Goal: Contribute content

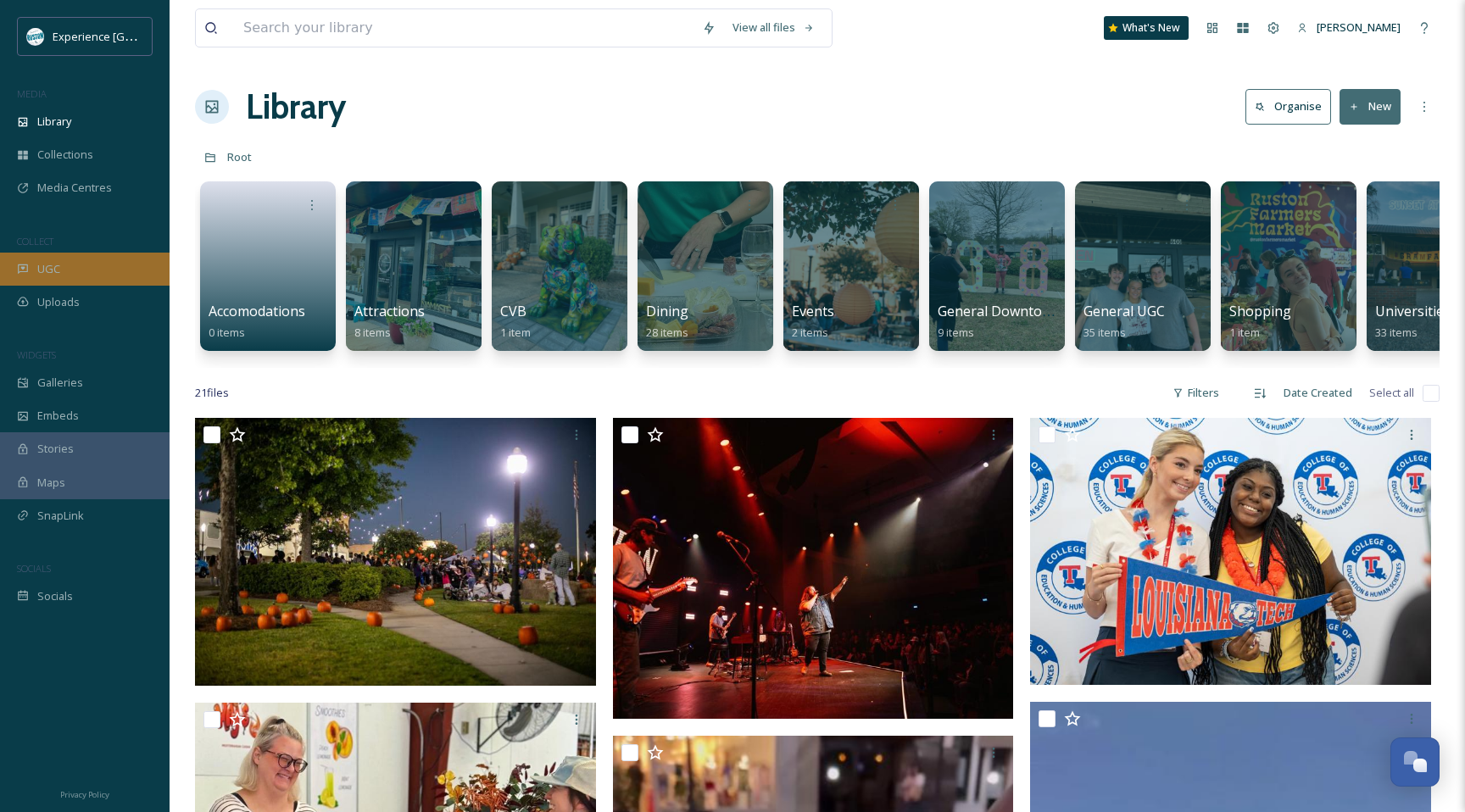
click at [101, 264] on div "UGC" at bounding box center [84, 269] width 170 height 33
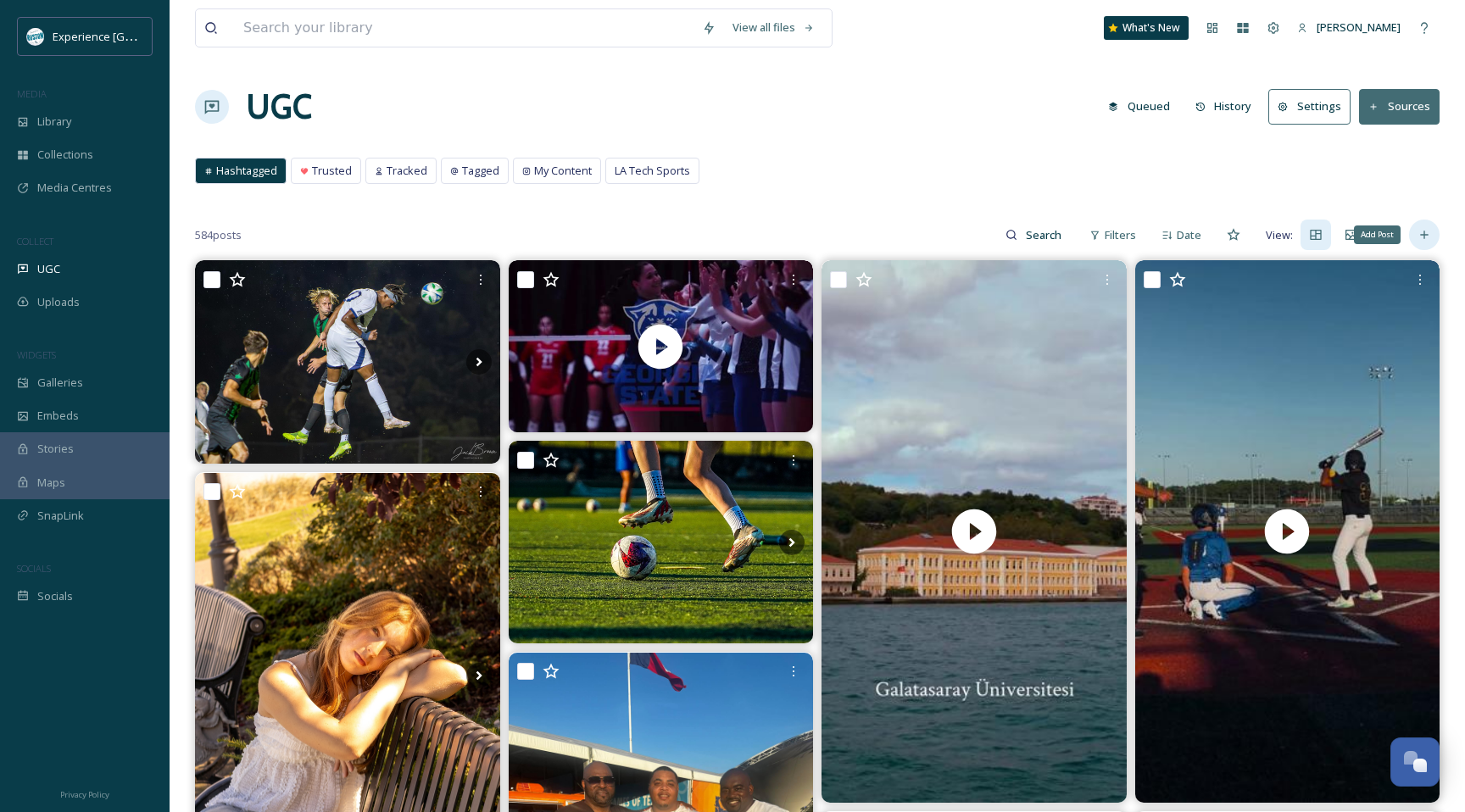
click at [1418, 239] on icon at bounding box center [1425, 235] width 14 height 14
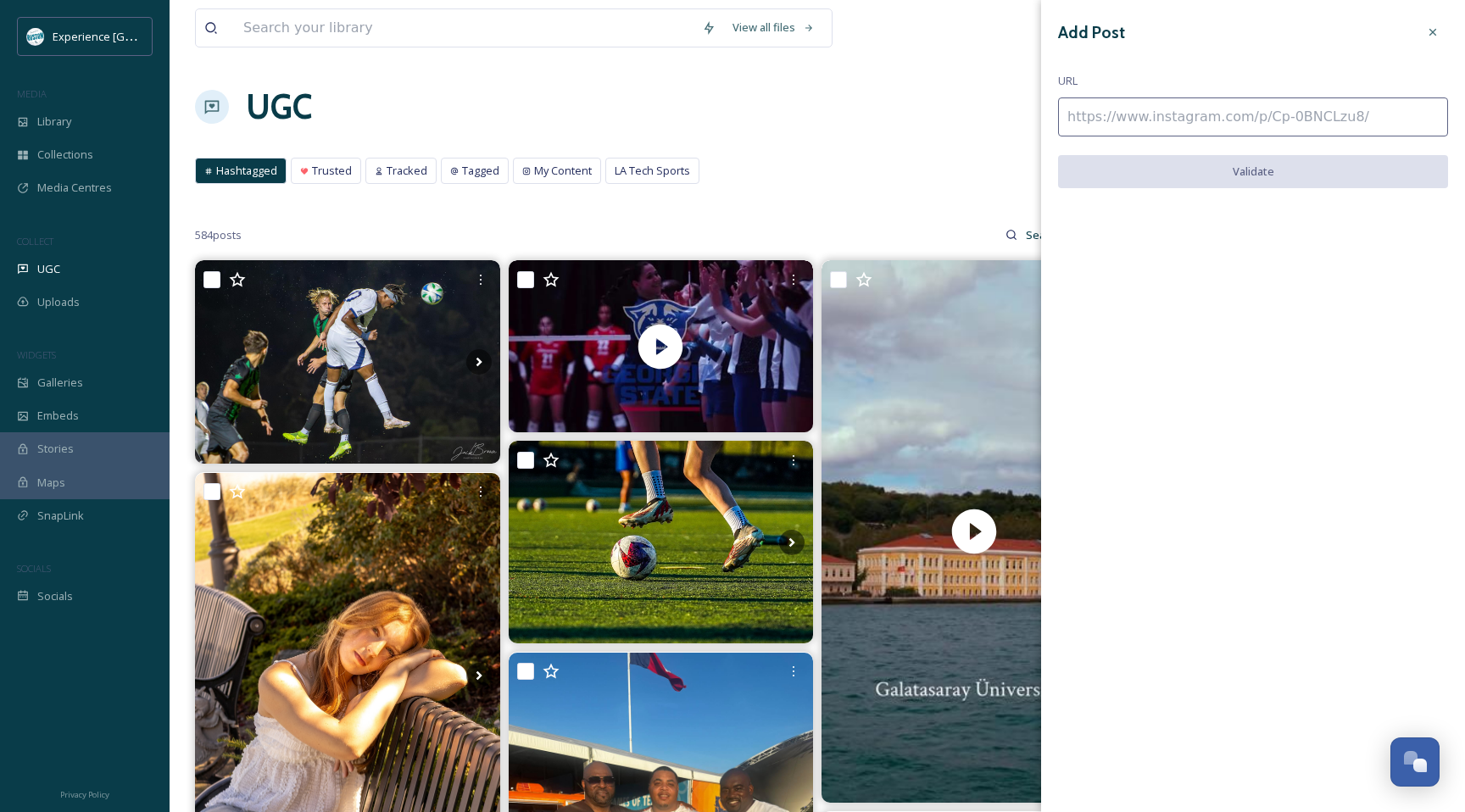
click at [1192, 122] on input at bounding box center [1253, 117] width 390 height 39
paste input "[URL][DOMAIN_NAME]"
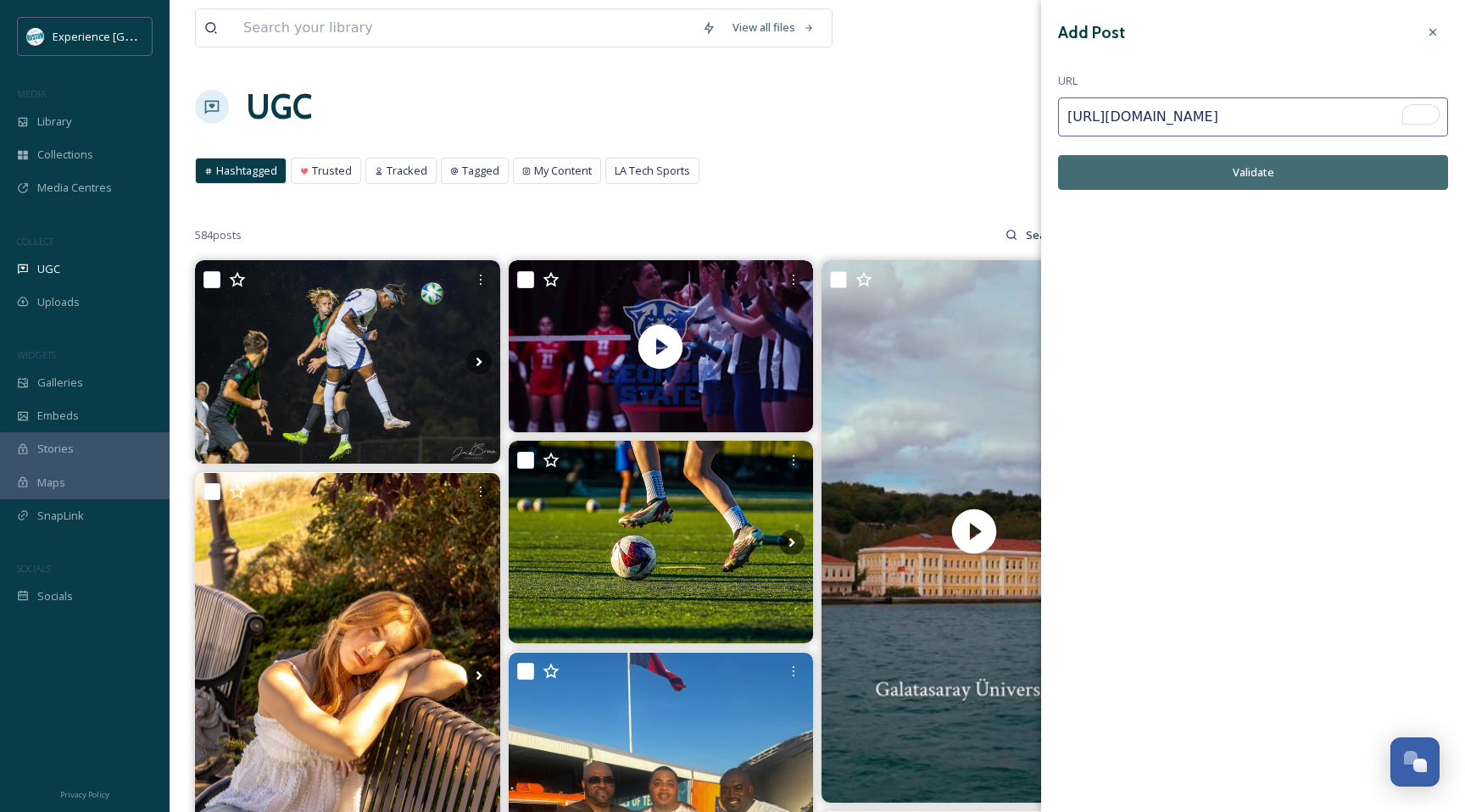
type input "[URL][DOMAIN_NAME]"
click at [1217, 173] on button "Validate" at bounding box center [1253, 172] width 390 height 34
click at [1437, 30] on icon at bounding box center [1433, 32] width 14 height 14
